Goal: Communication & Community: Ask a question

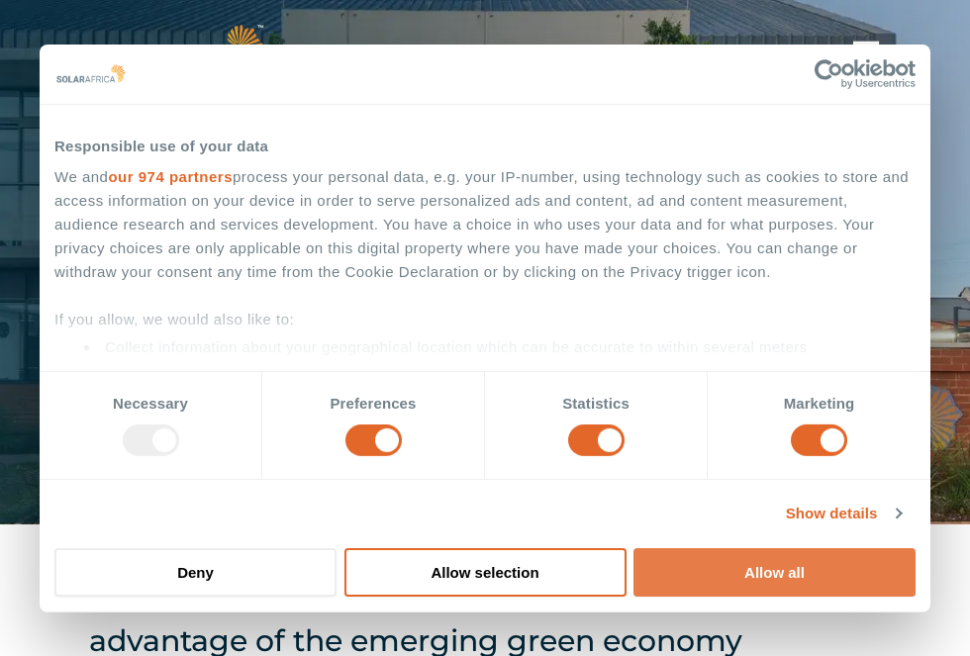
click at [758, 564] on button "Allow all" at bounding box center [774, 572] width 282 height 48
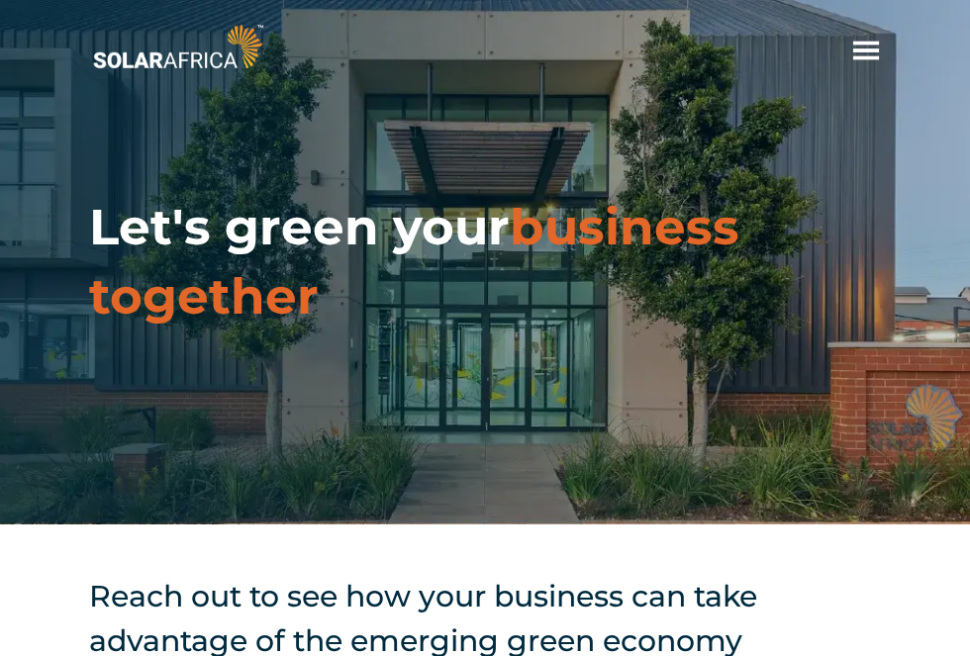
click at [864, 53] on span "hello" at bounding box center [866, 51] width 30 height 30
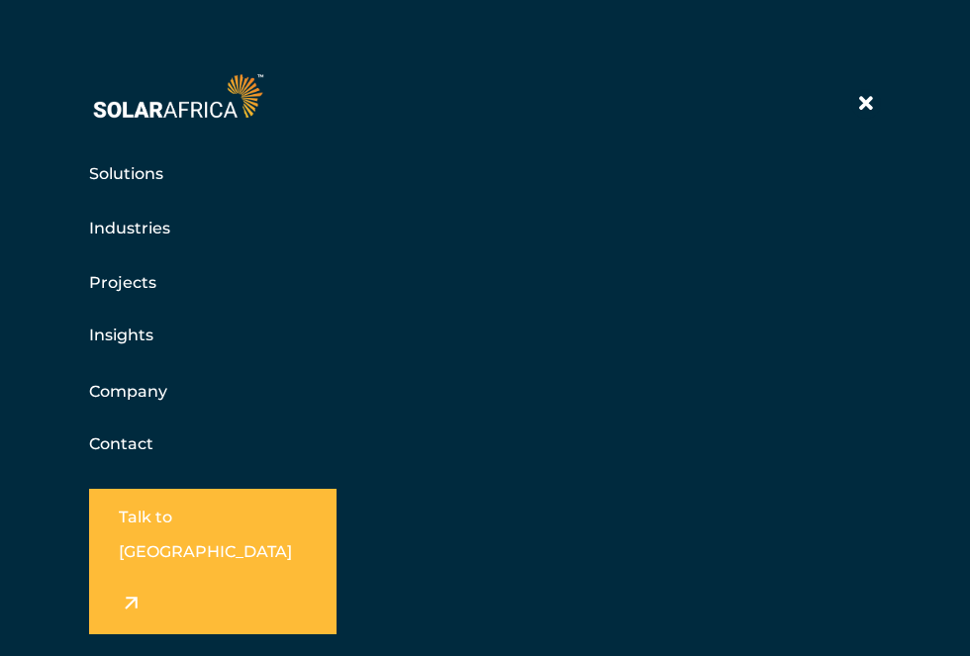
click at [151, 445] on link "Contact" at bounding box center [121, 443] width 64 height 19
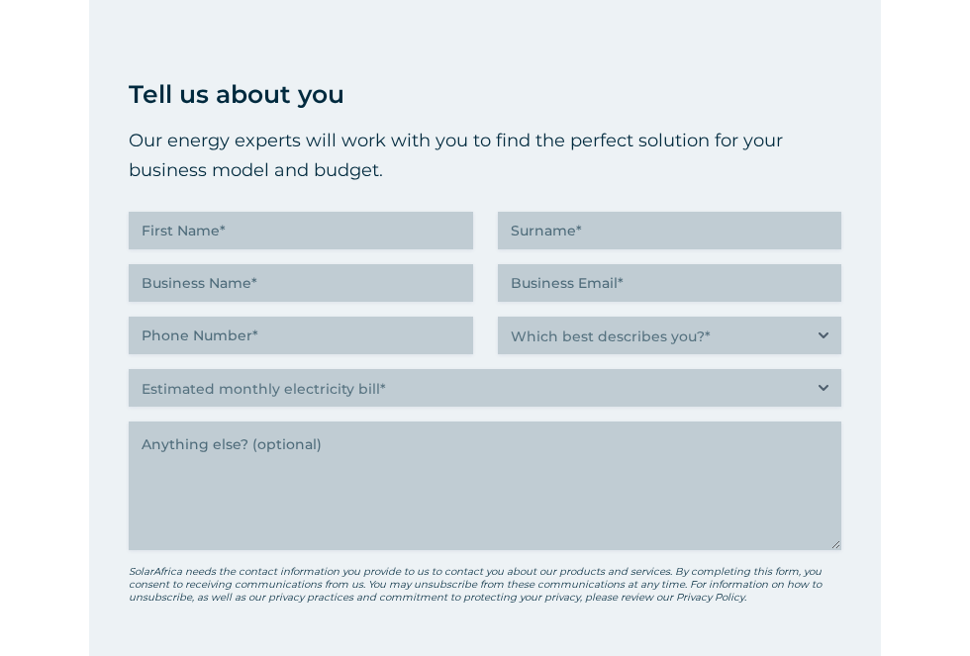
scroll to position [768, 0]
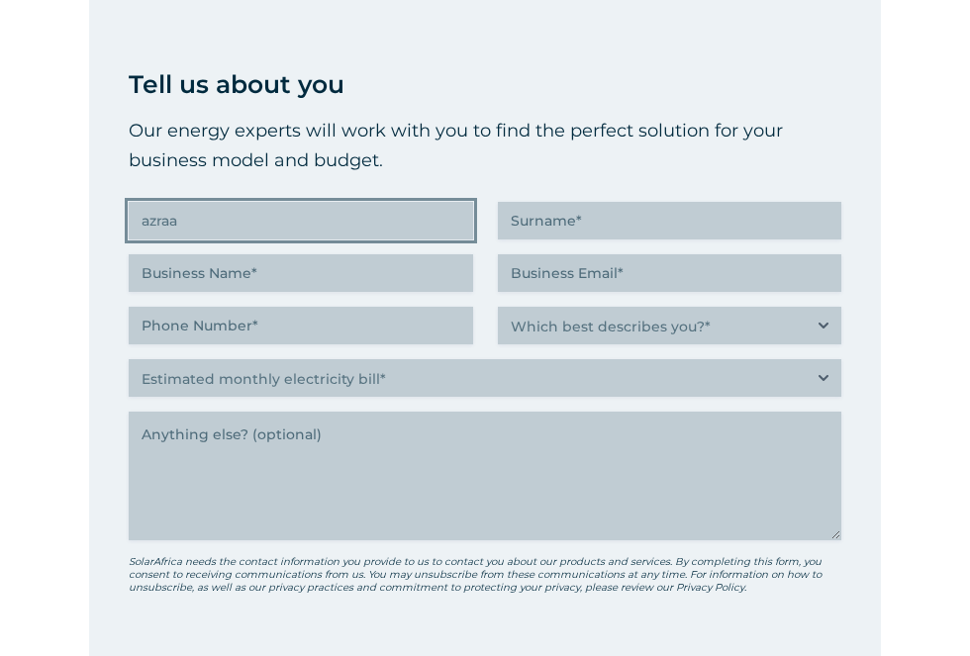
type input "azraa"
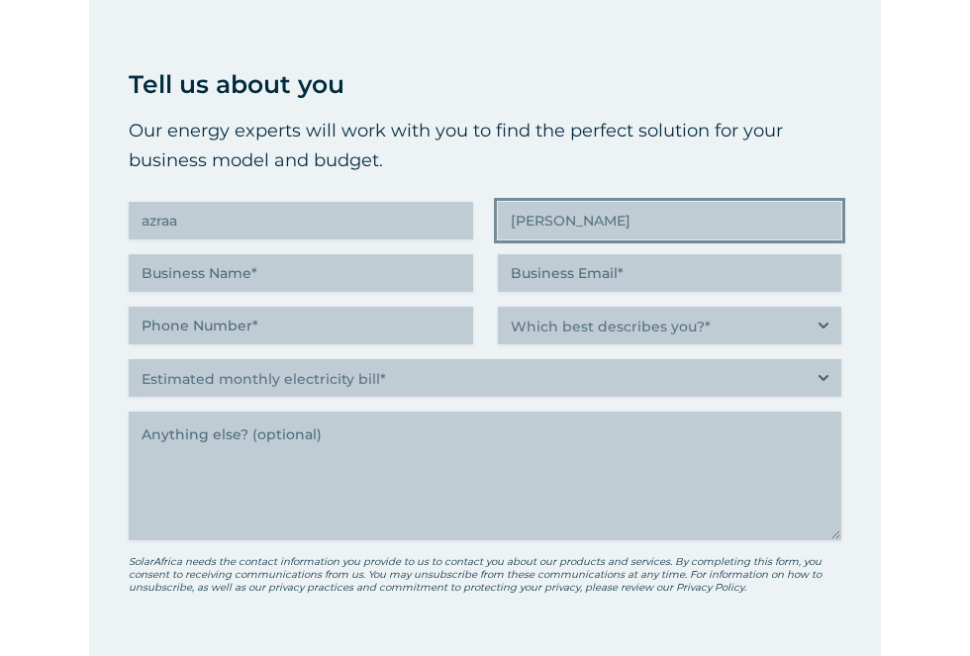
type input "Saleh"
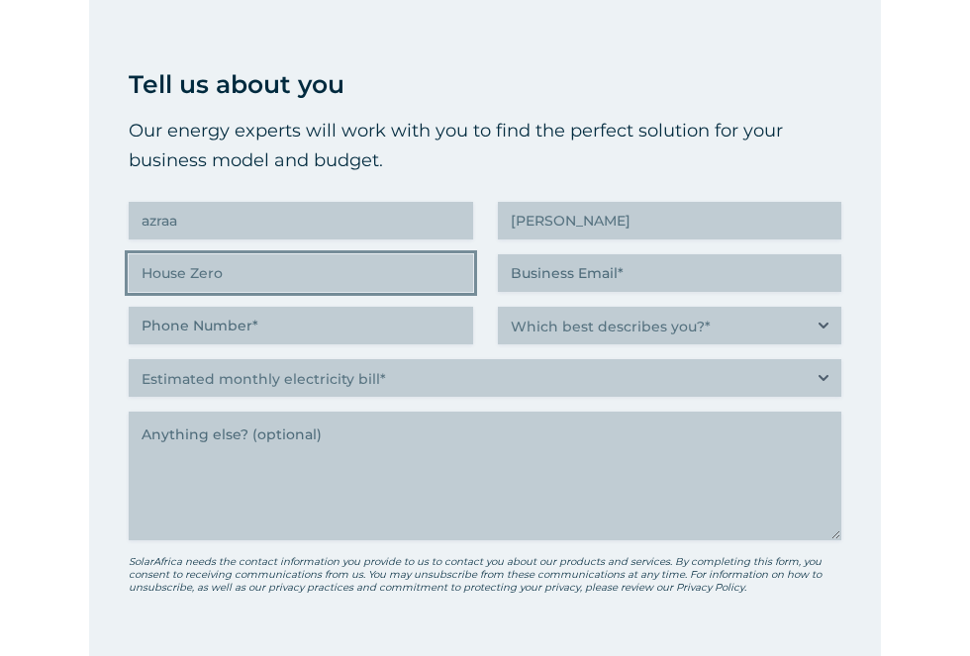
type input "House Zero"
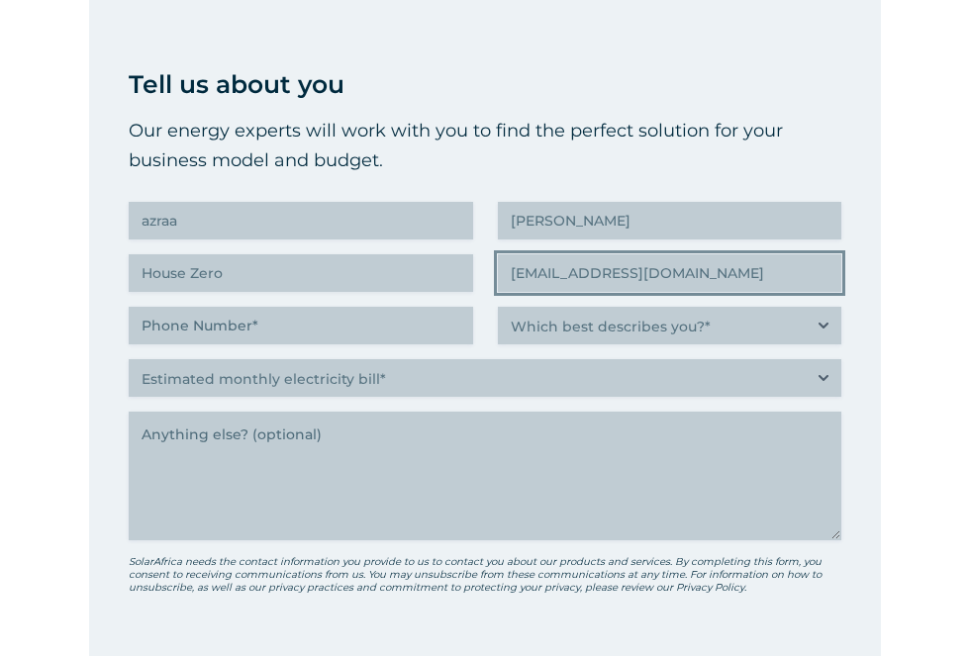
type input "azraa.saleh@housezero.co.za"
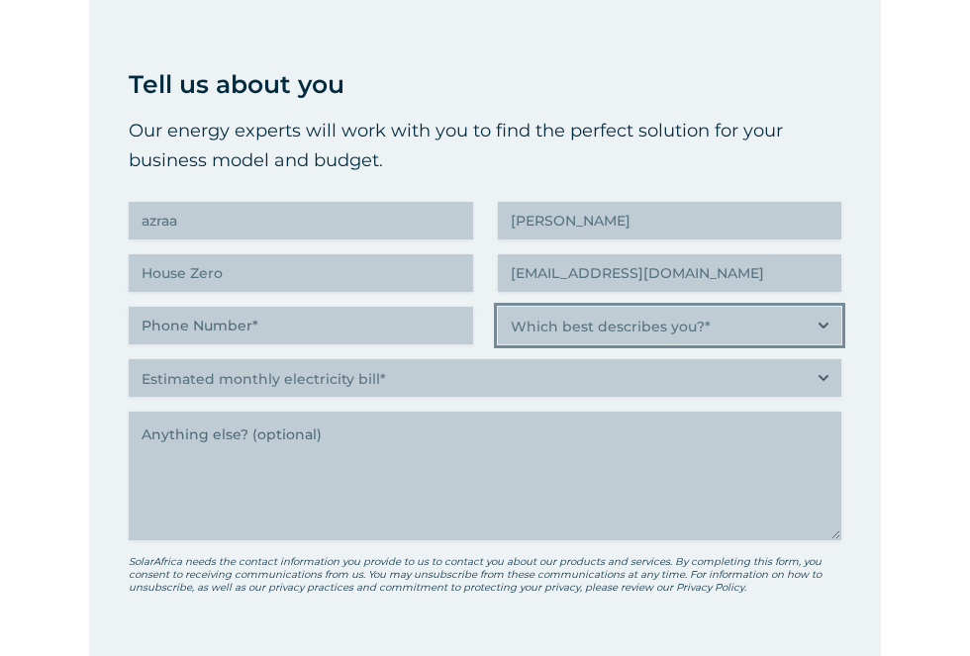
select select "Property investor, building owner or landlord exploring alternative energy opti…"
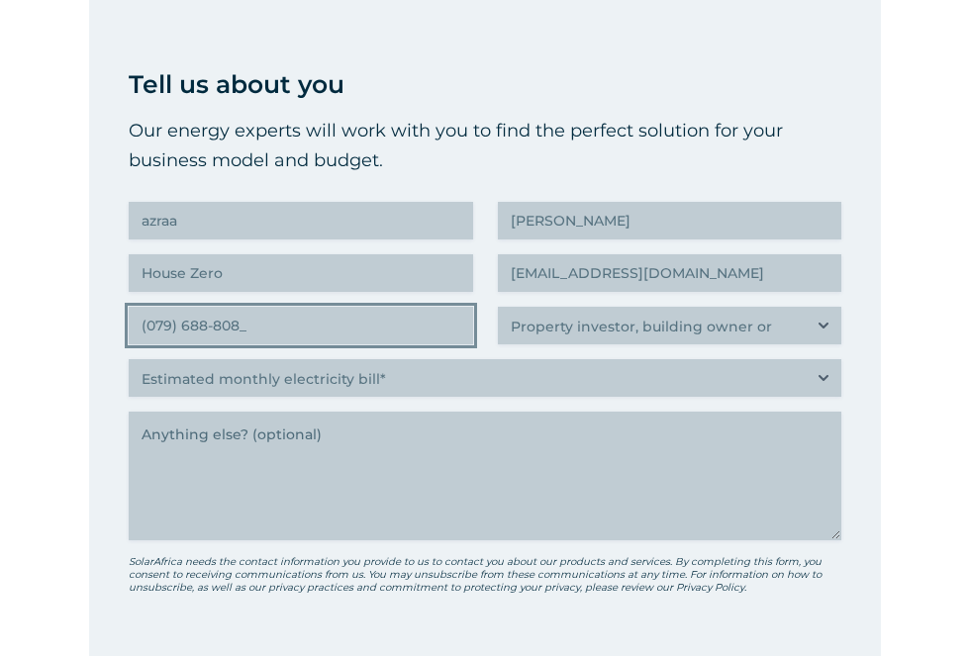
type input "(079) 688-8088"
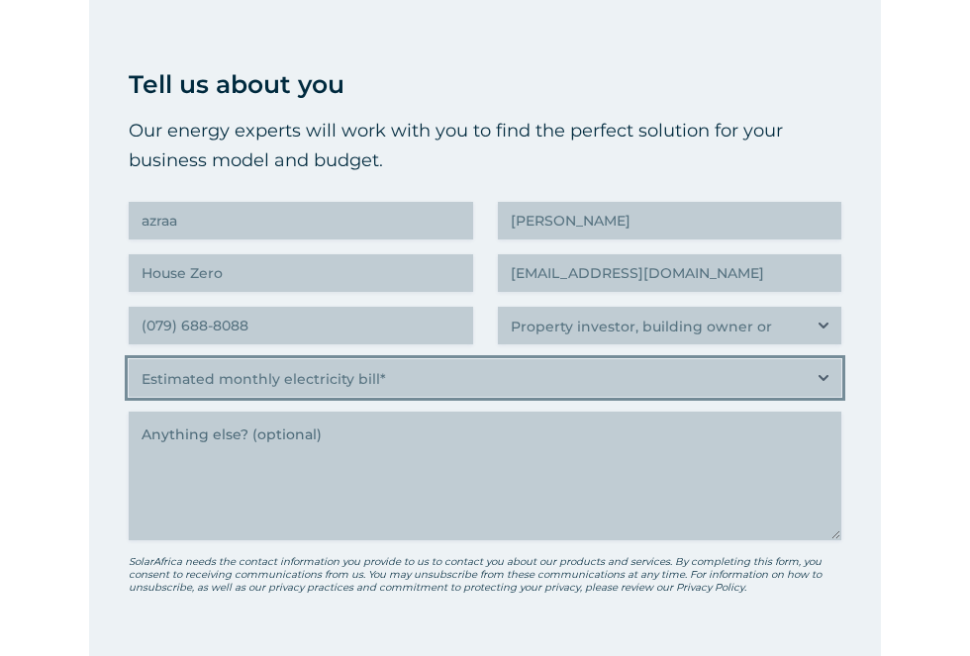
select select "More than R500K"
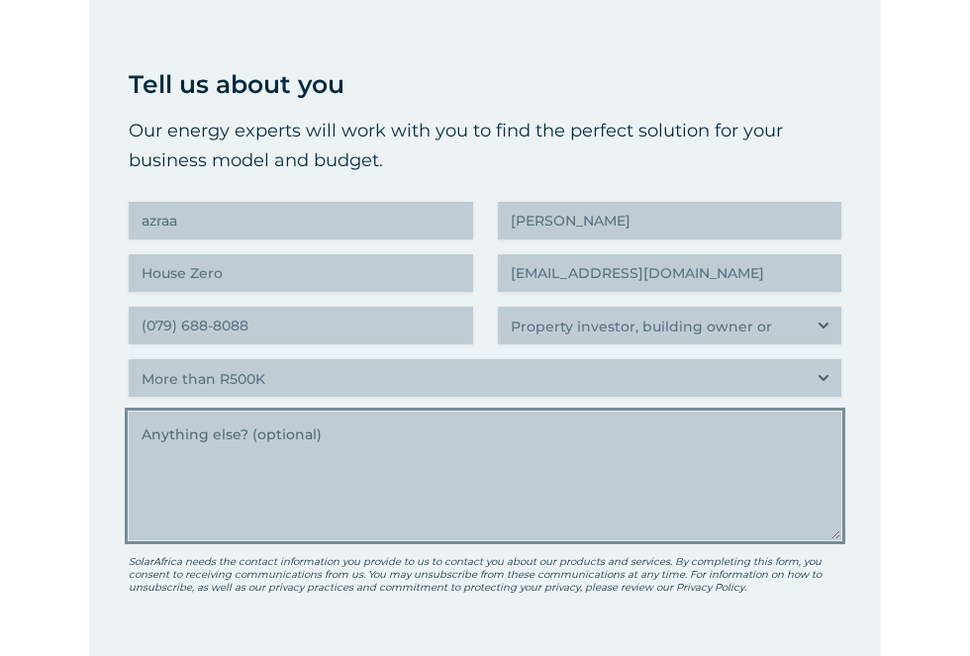
click at [359, 444] on textarea "Anything else" at bounding box center [485, 476] width 712 height 129
paste textarea "550W JA panels"
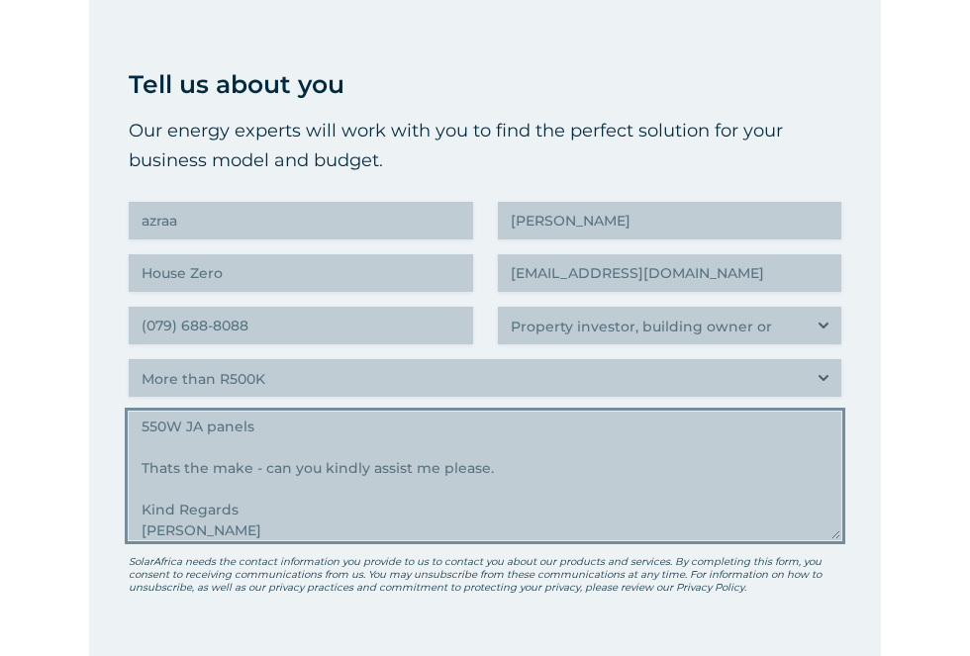
click at [531, 476] on textarea "hi there Im looking for a replacement for one of my panels : 550W JA panels Tha…" at bounding box center [485, 476] width 712 height 129
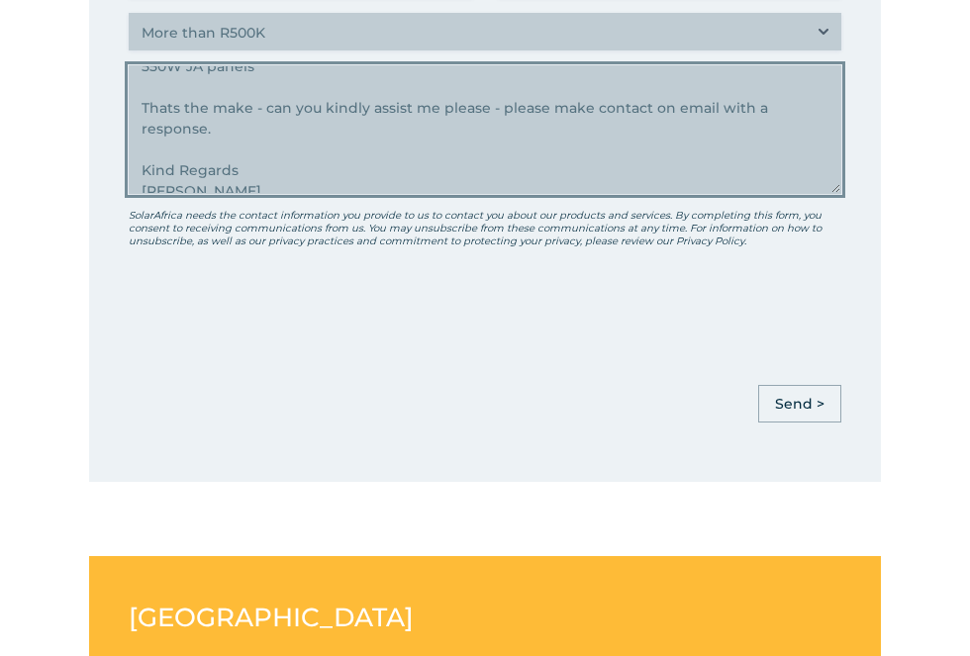
scroll to position [1142, 0]
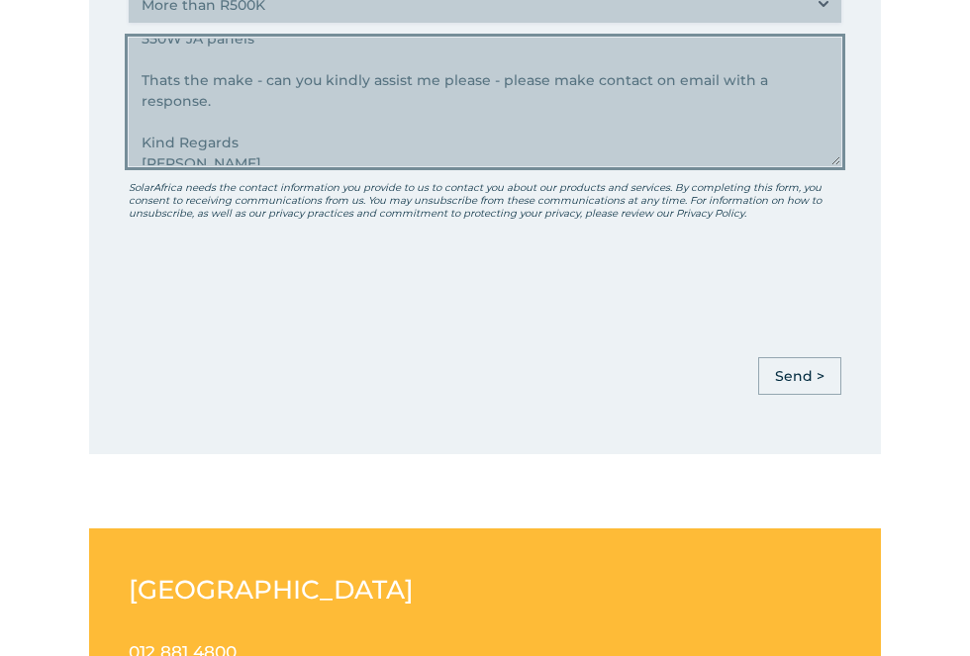
type textarea "hi there Im looking for a replacement for one of my panels : 550W JA panels Tha…"
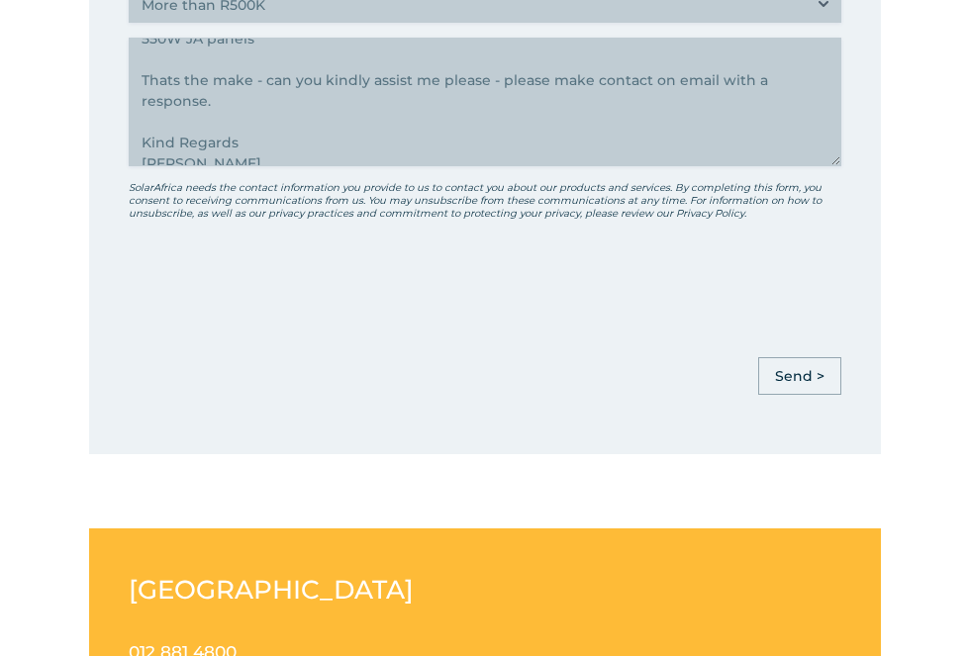
click at [800, 376] on input "Send >" at bounding box center [799, 376] width 83 height 38
